Goal: Task Accomplishment & Management: Complete application form

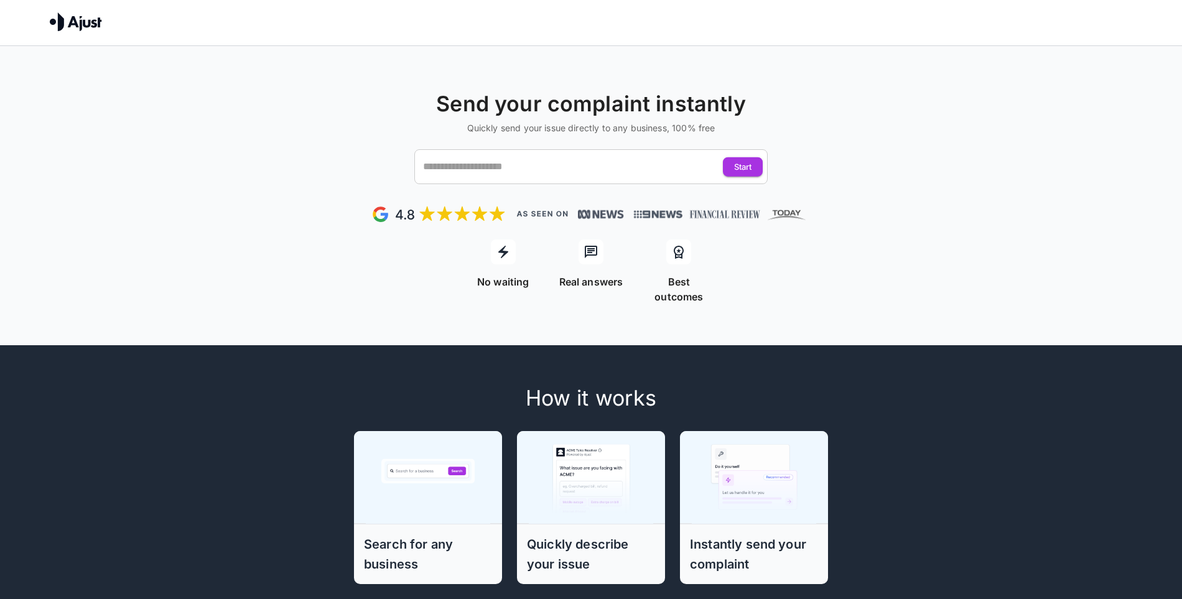
click at [388, 299] on div "Send your complaint instantly Quickly send your issue directly to any business,…" at bounding box center [591, 495] width 1182 height 899
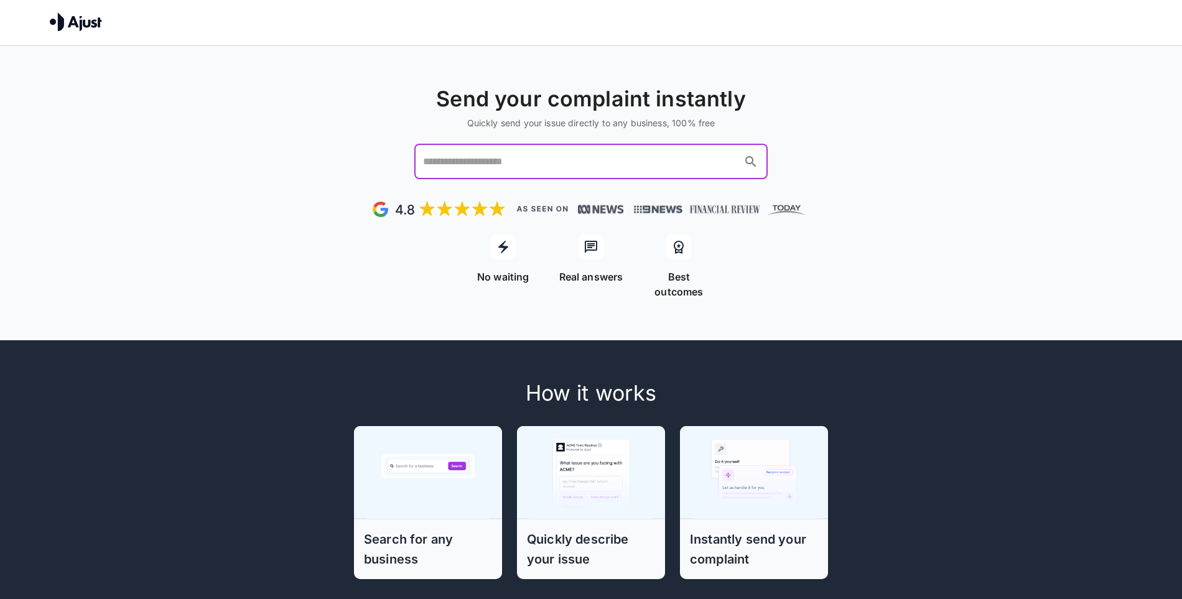
click at [538, 159] on input "text" at bounding box center [579, 162] width 319 height 24
type input "***"
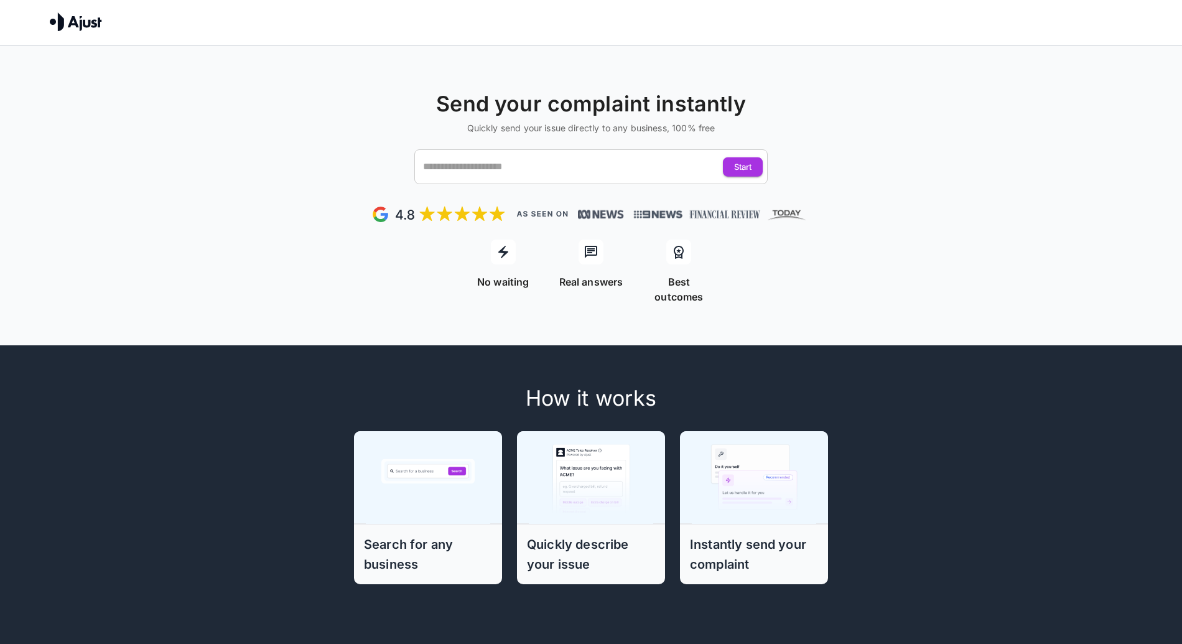
click at [67, 24] on img at bounding box center [76, 21] width 52 height 19
